Goal: Navigation & Orientation: Find specific page/section

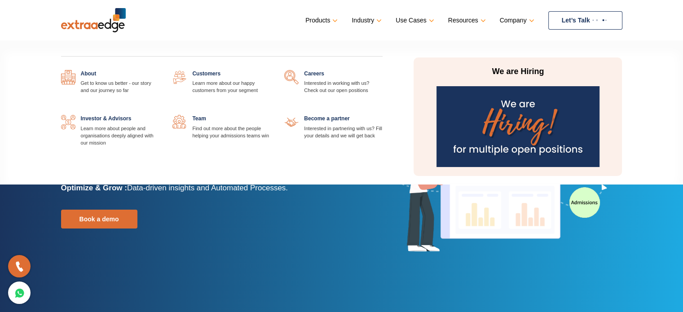
click at [383, 70] on link at bounding box center [383, 70] width 0 height 0
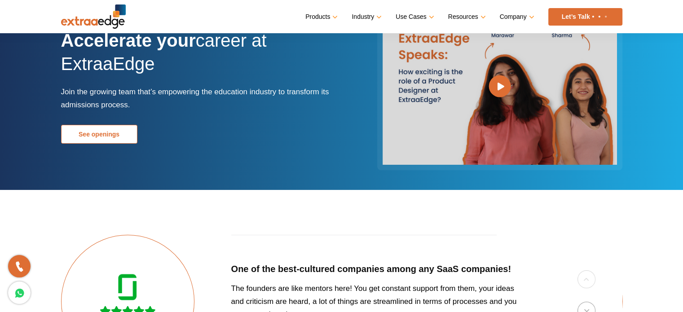
click at [97, 135] on link "See openings" at bounding box center [99, 134] width 76 height 19
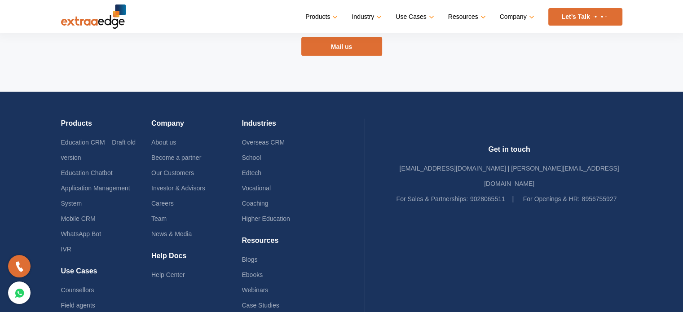
scroll to position [1850, 0]
